Goal: Information Seeking & Learning: Check status

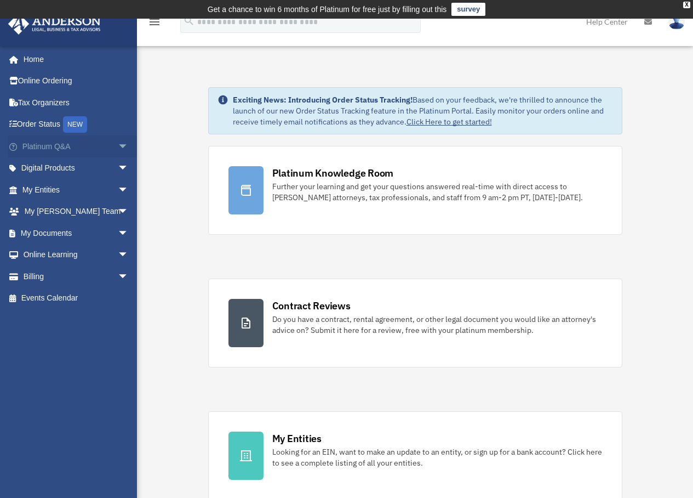
click at [118, 141] on span "arrow_drop_down" at bounding box center [129, 146] width 22 height 22
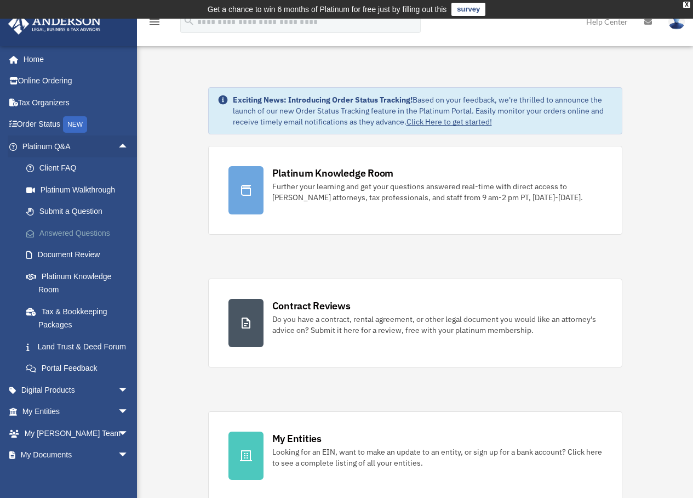
click at [91, 225] on link "Answered Questions" at bounding box center [80, 233] width 130 height 22
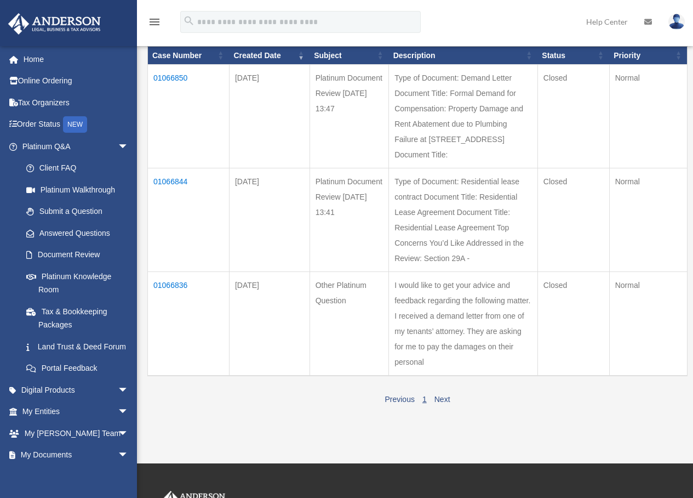
scroll to position [125, 0]
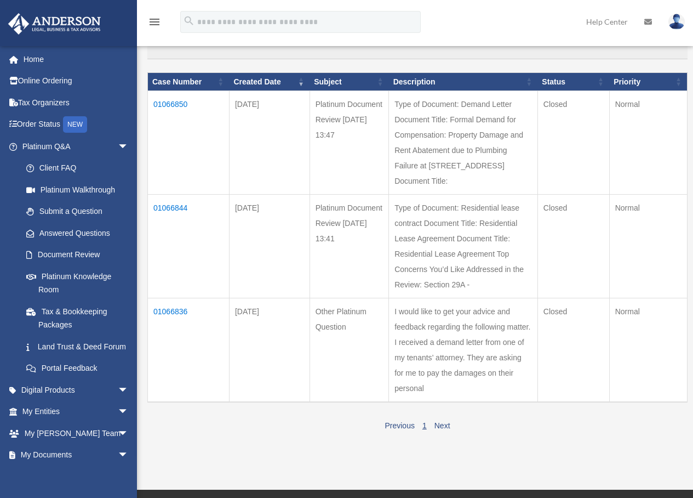
click at [179, 298] on td "01066836" at bounding box center [189, 350] width 82 height 104
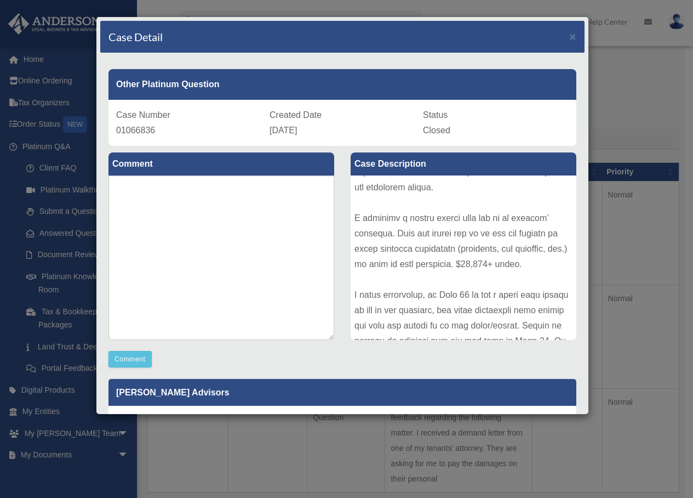
scroll to position [0, 0]
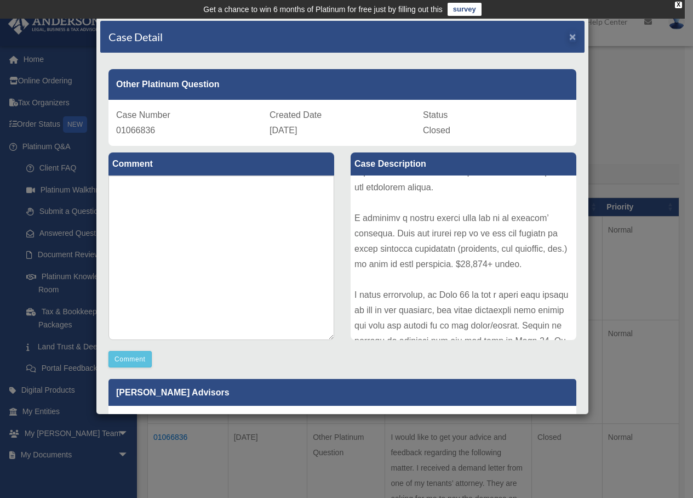
click at [569, 37] on span "×" at bounding box center [572, 36] width 7 height 13
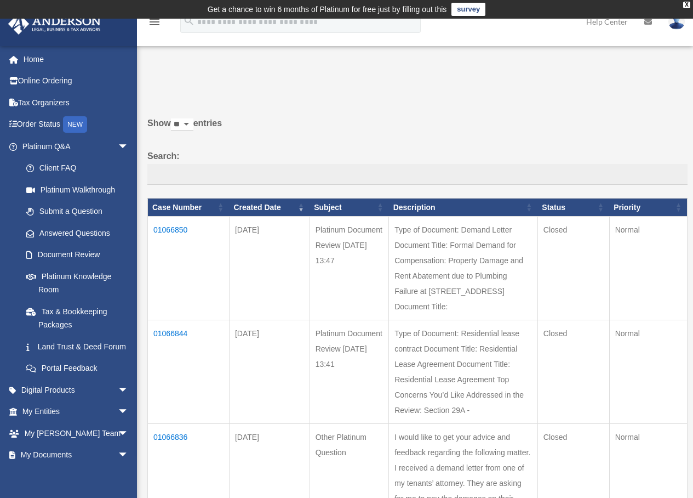
click at [169, 320] on td "01066844" at bounding box center [189, 372] width 82 height 104
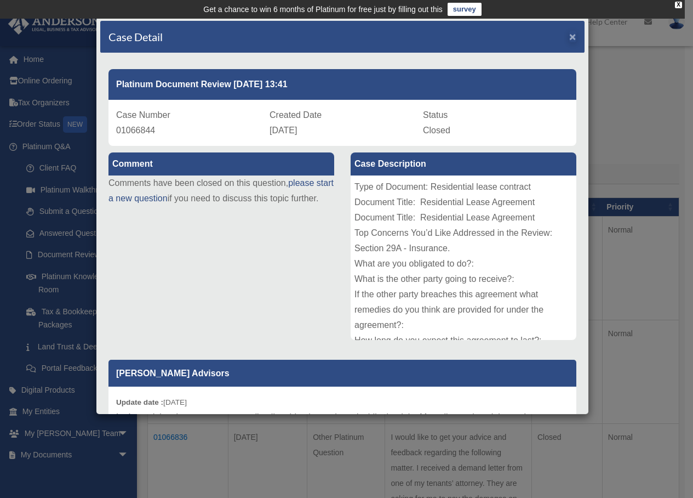
click at [569, 37] on span "×" at bounding box center [572, 36] width 7 height 13
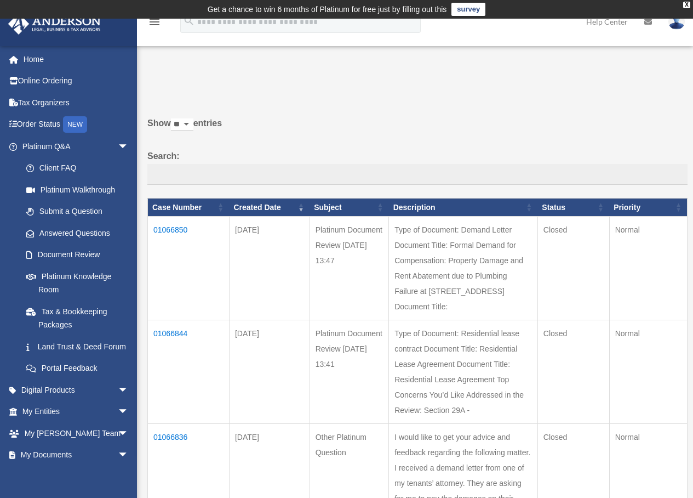
click at [167, 236] on td "01066850" at bounding box center [189, 268] width 82 height 104
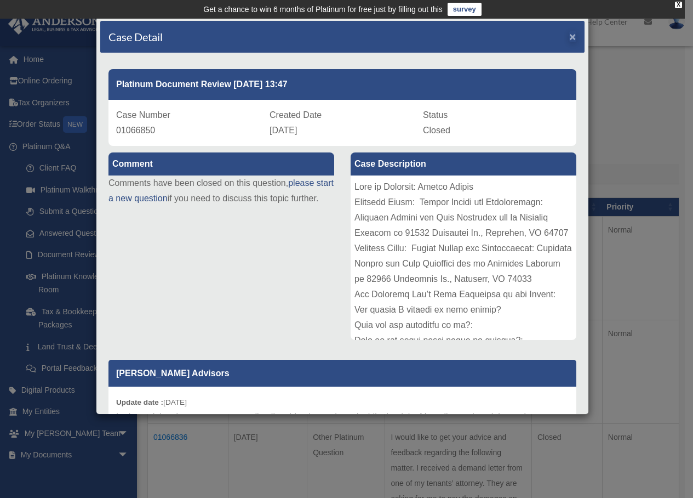
click at [569, 36] on span "×" at bounding box center [572, 36] width 7 height 13
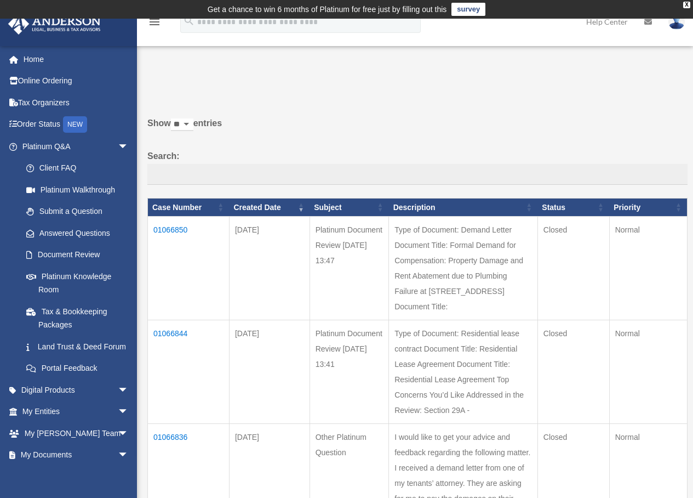
click at [174, 320] on td "01066844" at bounding box center [189, 372] width 82 height 104
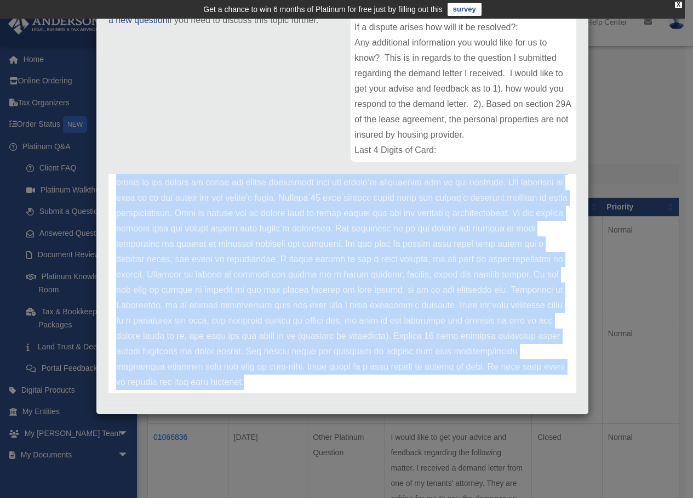
scroll to position [199, 0]
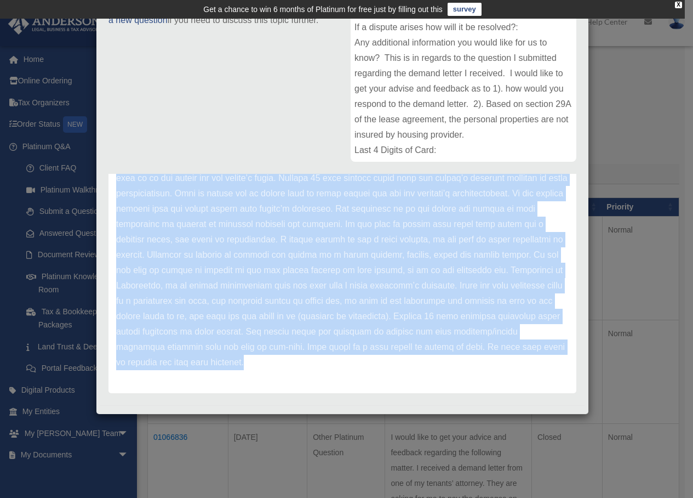
drag, startPoint x: 117, startPoint y: 236, endPoint x: 548, endPoint y: 370, distance: 451.6
click at [548, 370] on div "Update date : 08-14-2025" at bounding box center [342, 201] width 468 height 384
copy p "Hi Audy, thank you for submitting your documents through the Portal for review.…"
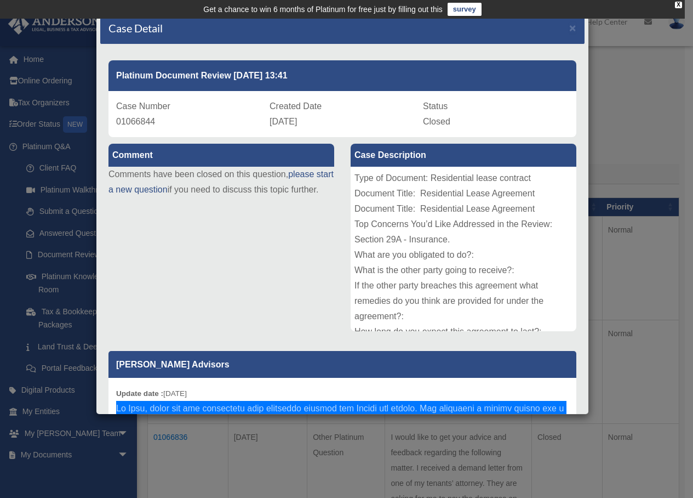
scroll to position [0, 0]
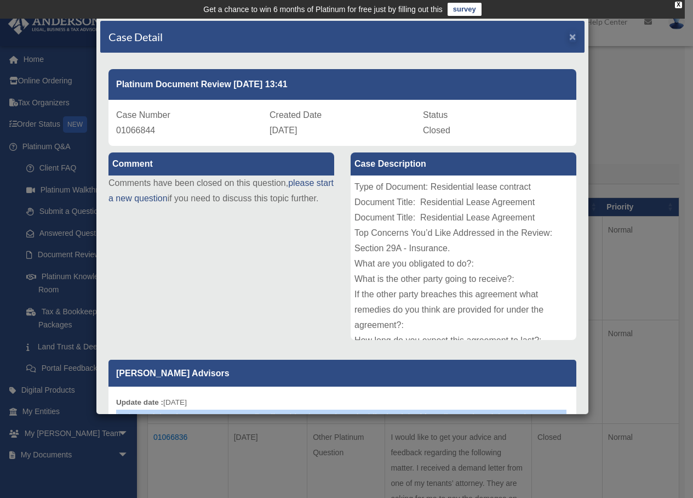
click at [569, 40] on span "×" at bounding box center [572, 36] width 7 height 13
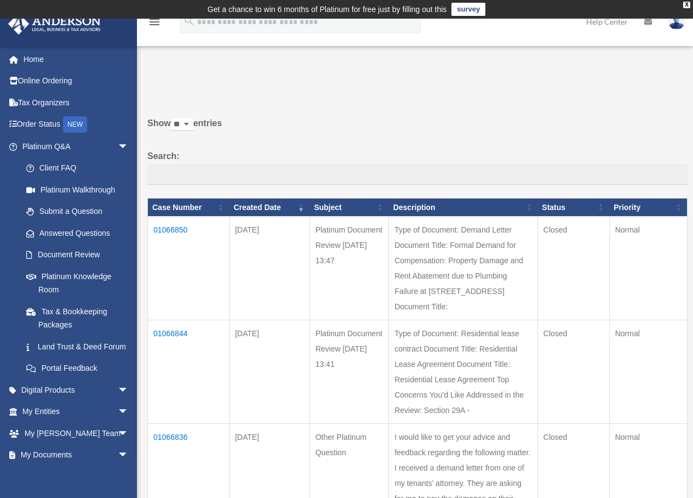
click at [163, 424] on td "01066836" at bounding box center [189, 476] width 82 height 104
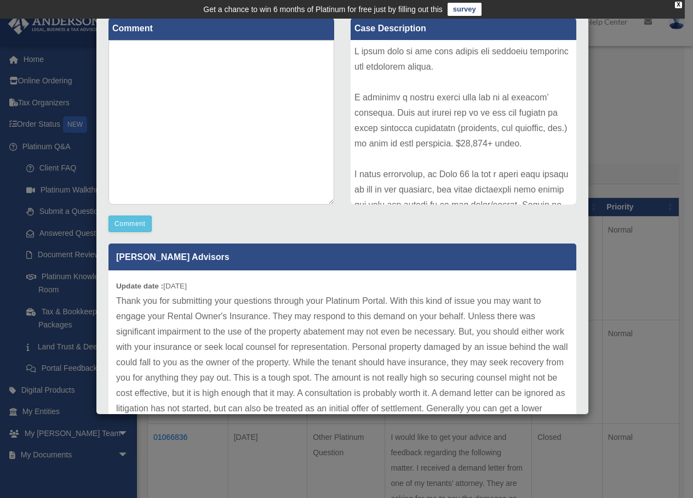
scroll to position [209, 0]
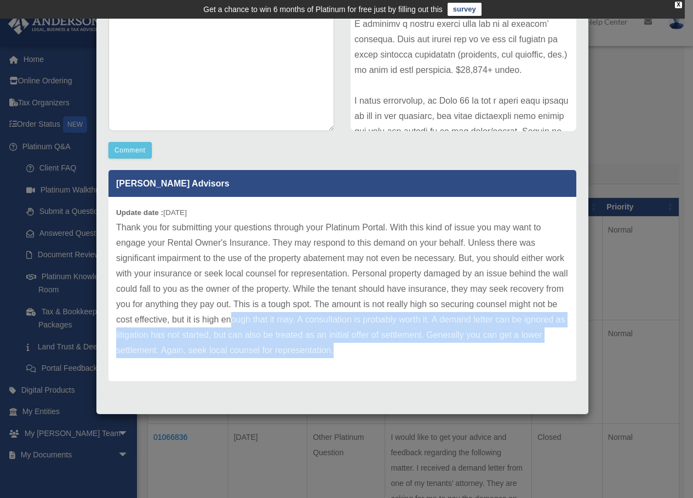
drag, startPoint x: 412, startPoint y: 351, endPoint x: 356, endPoint y: 317, distance: 65.4
click at [315, 313] on p "Thank you for submitting your questions through your Platinum Portal. With this…" at bounding box center [342, 289] width 453 height 138
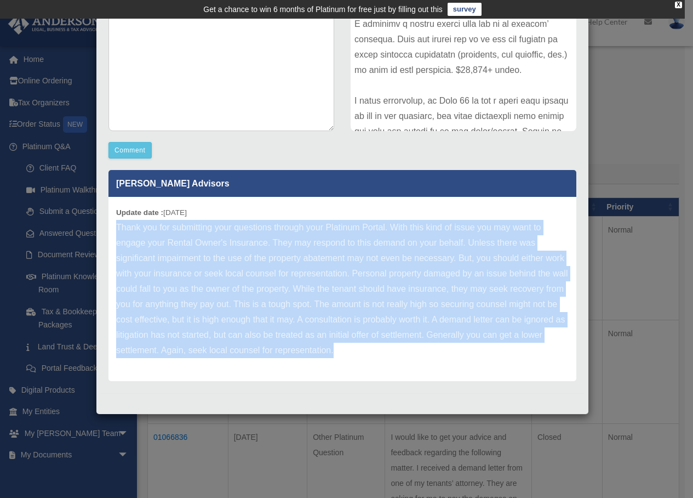
drag, startPoint x: 117, startPoint y: 226, endPoint x: 429, endPoint y: 360, distance: 339.2
click at [429, 360] on div "Update date : 08-11-2025" at bounding box center [342, 289] width 468 height 184
copy p "Thank you for submitting your questions through your Platinum Portal. With this…"
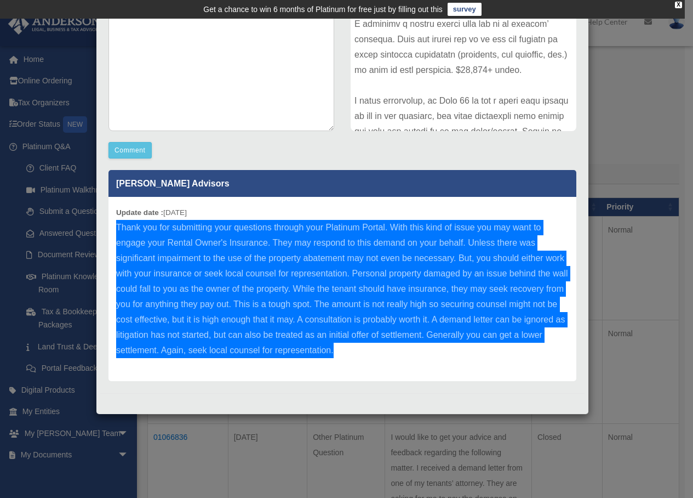
scroll to position [0, 0]
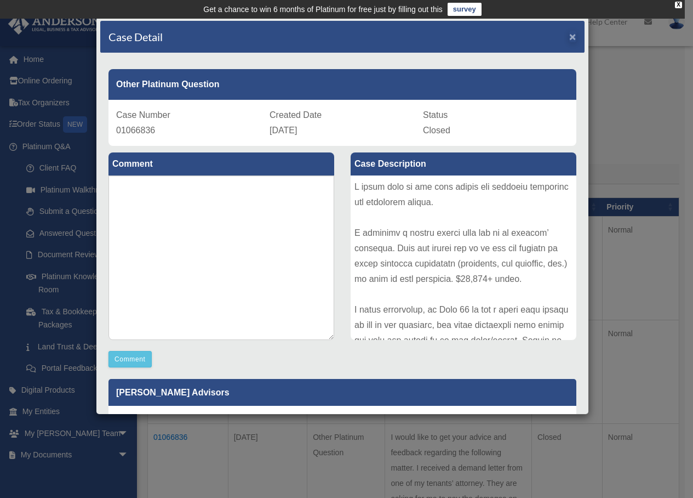
click at [569, 38] on span "×" at bounding box center [572, 36] width 7 height 13
